Goal: Information Seeking & Learning: Find specific fact

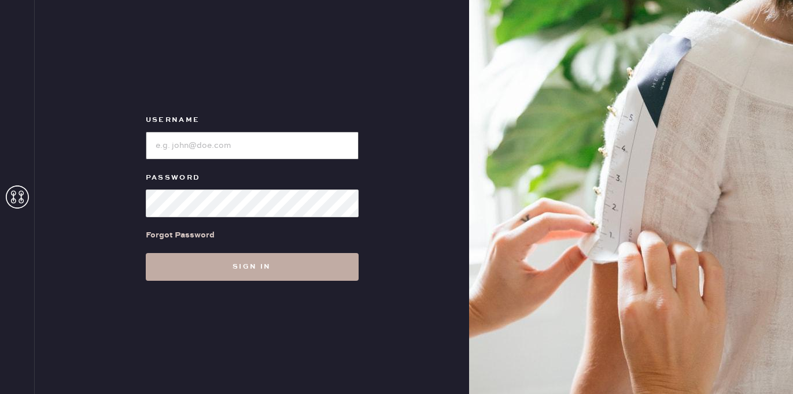
type input "[EMAIL_ADDRESS][DOMAIN_NAME]"
click at [262, 272] on button "Sign in" at bounding box center [252, 267] width 213 height 28
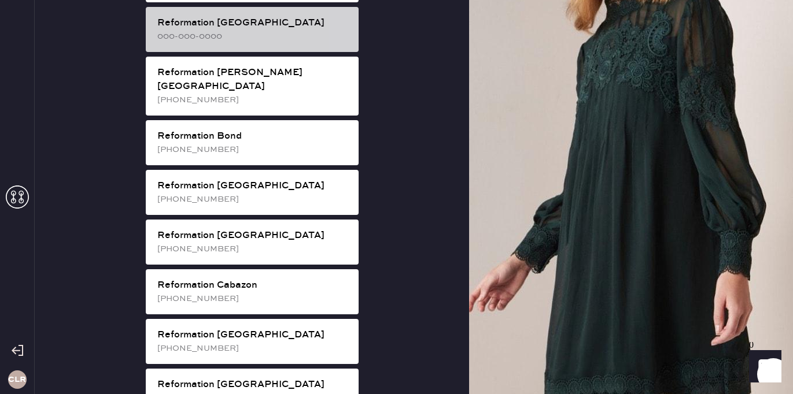
scroll to position [316, 0]
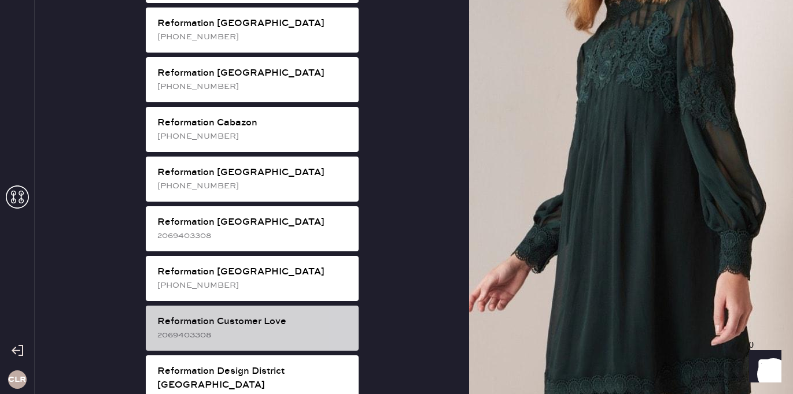
click at [277, 329] on div "2069403308" at bounding box center [253, 335] width 192 height 13
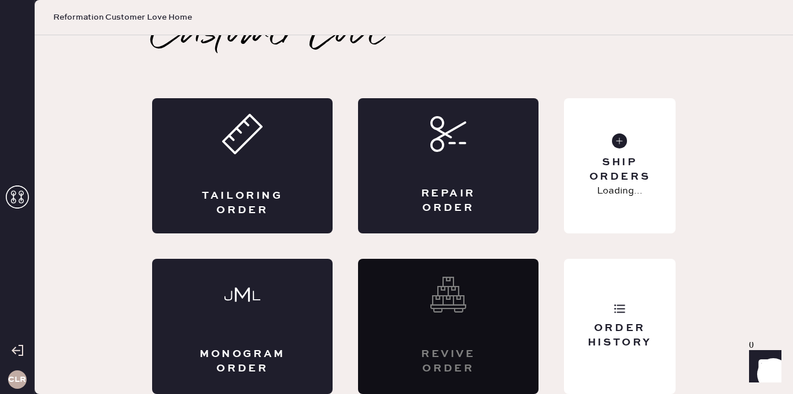
scroll to position [25, 0]
click at [624, 349] on div "Order History" at bounding box center [619, 336] width 93 height 29
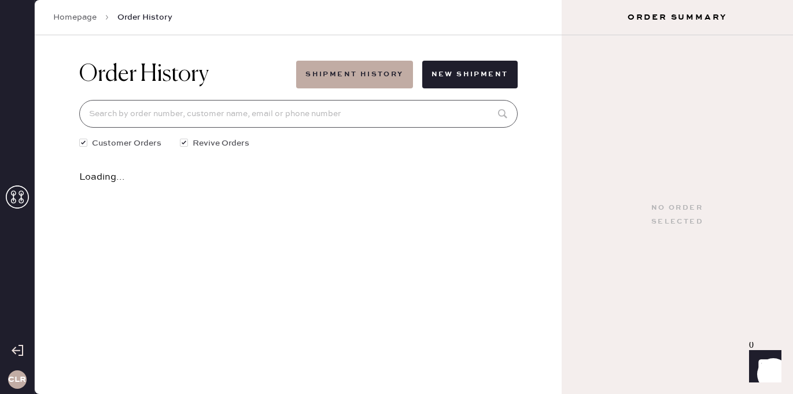
click at [266, 116] on input at bounding box center [298, 114] width 438 height 28
paste input "82254"
type input "82254"
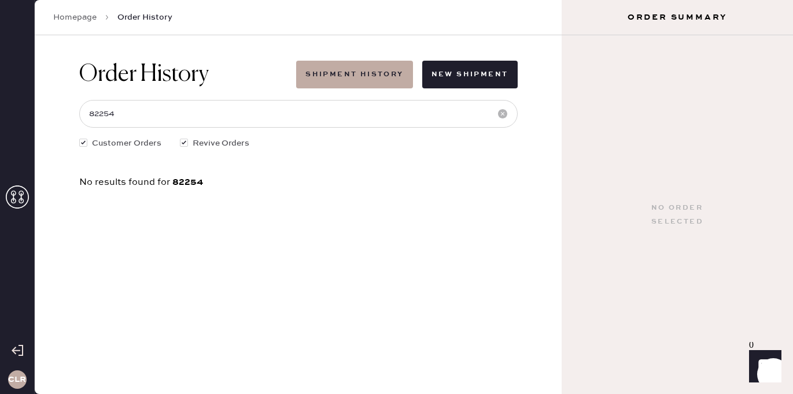
click at [6, 194] on use at bounding box center [17, 197] width 23 height 23
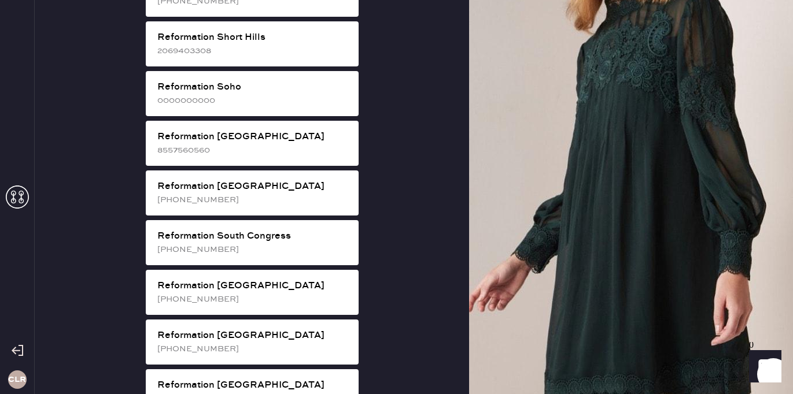
scroll to position [2154, 0]
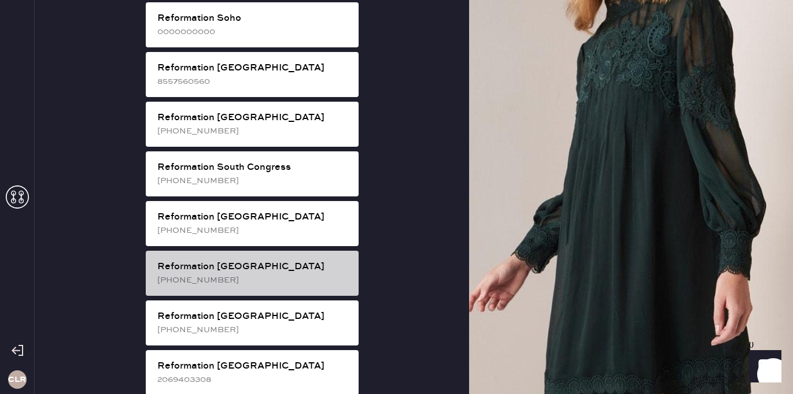
click at [259, 274] on div "[PHONE_NUMBER]" at bounding box center [253, 280] width 192 height 13
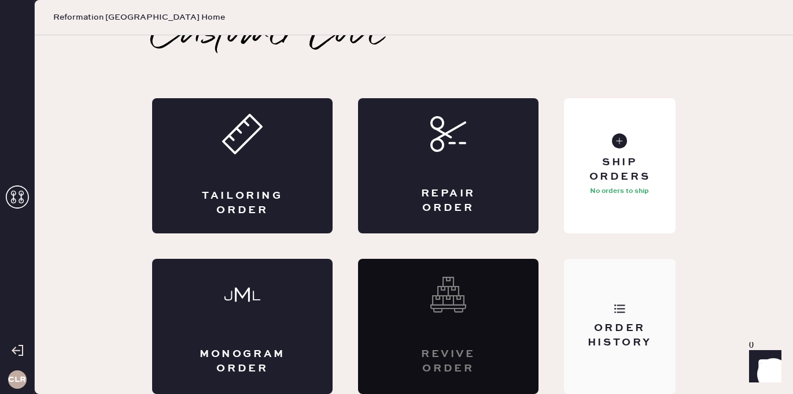
click at [608, 316] on div "Order History" at bounding box center [620, 326] width 112 height 135
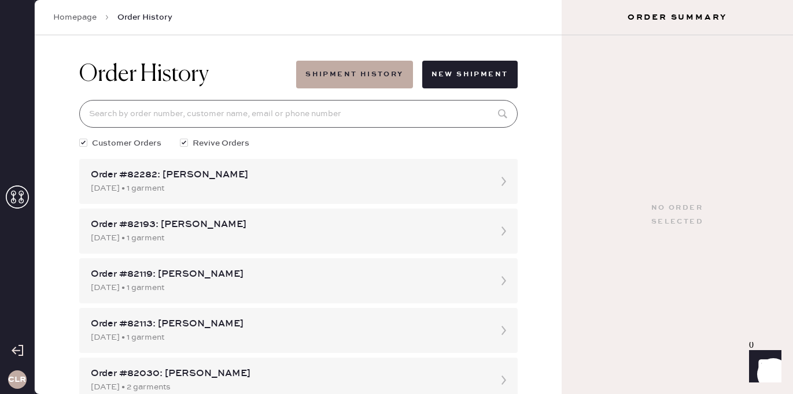
click at [333, 102] on input at bounding box center [298, 114] width 438 height 28
paste input "82254"
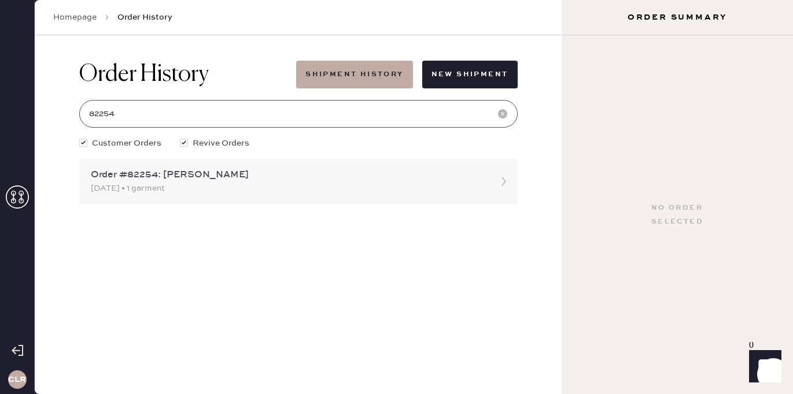
type input "82254"
click at [301, 186] on div "[DATE] • 1 garment" at bounding box center [288, 188] width 394 height 13
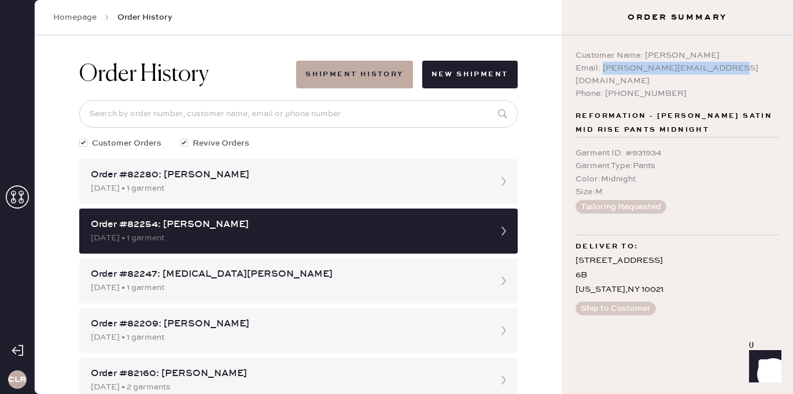
drag, startPoint x: 602, startPoint y: 70, endPoint x: 748, endPoint y: 71, distance: 145.8
click at [748, 71] on div "Email: [PERSON_NAME][EMAIL_ADDRESS][DOMAIN_NAME]" at bounding box center [678, 74] width 204 height 25
copy div "[EMAIL_ADDRESS][DOMAIN_NAME]"
